Goal: Find specific page/section: Find specific page/section

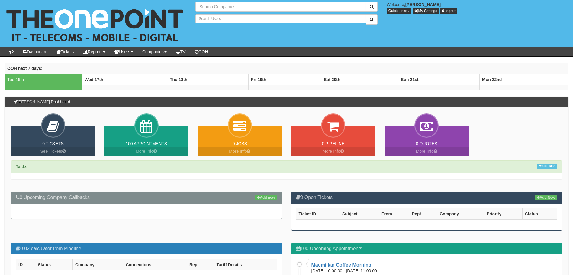
type input "Search Companies"
type input "Search Users"
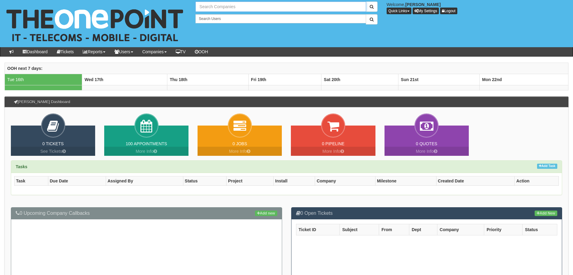
click at [210, 8] on input "text" at bounding box center [280, 7] width 170 height 10
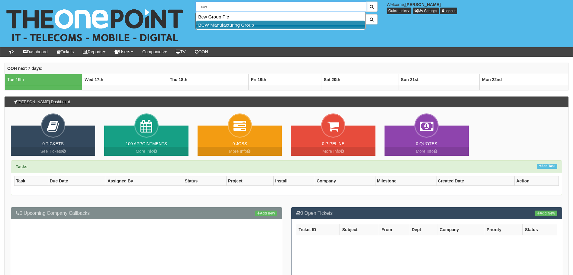
click at [224, 24] on link "BCW Manufacturing Group" at bounding box center [280, 25] width 169 height 9
type input "BCW Manufacturing Group"
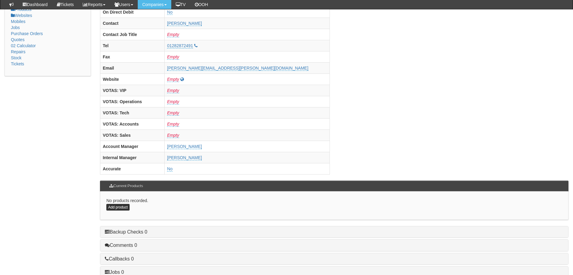
scroll to position [258, 0]
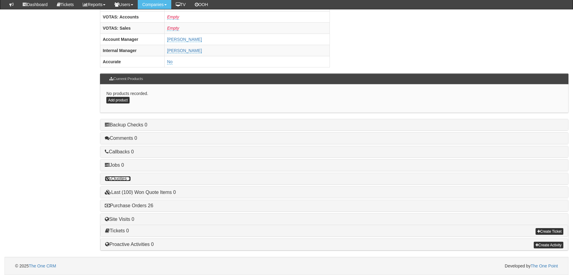
click at [121, 179] on link "Quotes 1" at bounding box center [118, 178] width 26 height 5
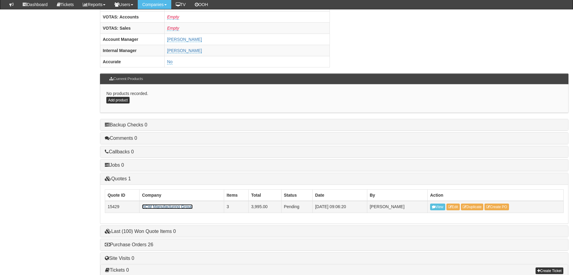
click at [167, 205] on link "BCW Manufacturing Group" at bounding box center [167, 206] width 51 height 5
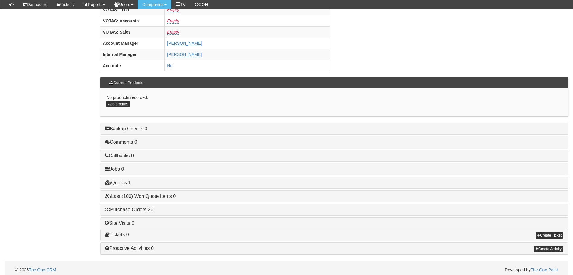
scroll to position [258, 0]
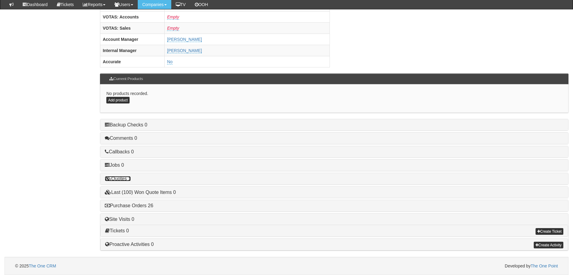
click at [119, 177] on link "Quotes 1" at bounding box center [118, 178] width 26 height 5
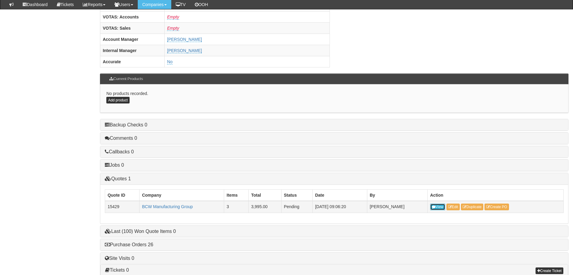
click at [438, 205] on link "View" at bounding box center [437, 206] width 15 height 7
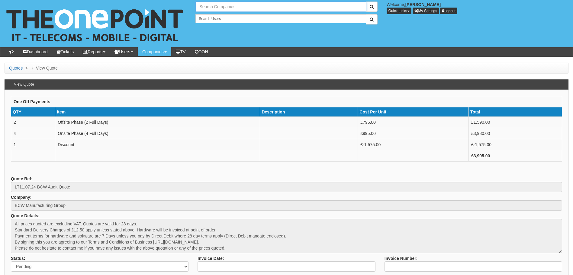
click at [241, 5] on input "text" at bounding box center [280, 7] width 170 height 10
click at [249, 40] on div "2 results are available, use up and down arrow keys to navigate. bcw Welcome, T…" at bounding box center [286, 23] width 582 height 47
click at [313, 8] on input "bcw" at bounding box center [280, 7] width 170 height 10
type input "bcw eng"
click at [376, 8] on button "submit" at bounding box center [372, 7] width 12 height 10
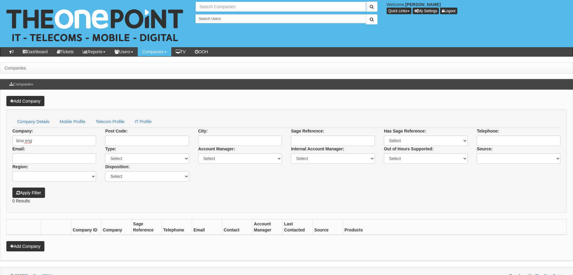
click at [221, 7] on input "text" at bounding box center [280, 7] width 170 height 10
type input "bcw engin"
drag, startPoint x: 195, startPoint y: 39, endPoint x: 128, endPoint y: 6, distance: 74.2
click at [195, 39] on div "No search results. bcw engin Welcome, Tom Mortimer Quick Links Add Appointment …" at bounding box center [286, 23] width 582 height 47
